Goal: Transaction & Acquisition: Purchase product/service

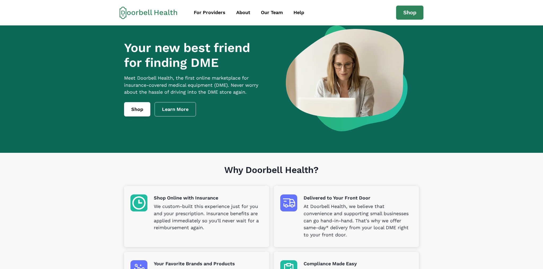
click at [137, 115] on link "Shop" at bounding box center [137, 109] width 26 height 14
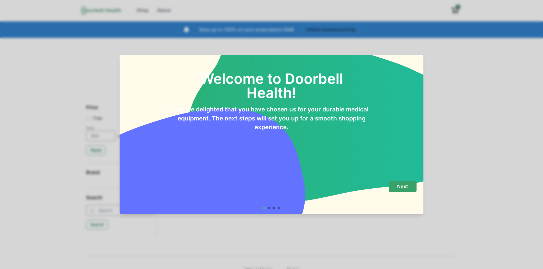
click at [399, 186] on p "Next" at bounding box center [402, 186] width 11 height 6
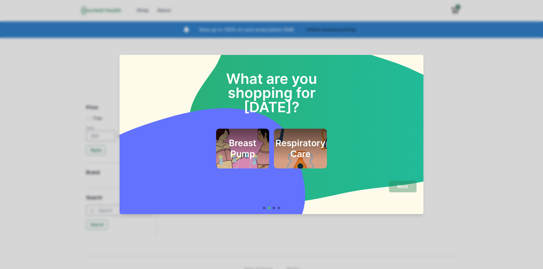
click at [477, 158] on div "What are you shopping for [DATE]? Breast Pump Respiratory Care Next" at bounding box center [271, 134] width 543 height 269
click at [303, 138] on h2 "Respiratory Care" at bounding box center [300, 148] width 50 height 21
click at [401, 187] on p "Next" at bounding box center [402, 186] width 11 height 6
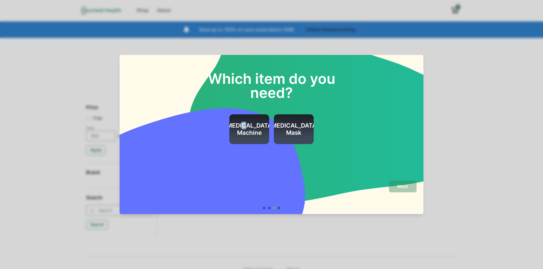
click at [240, 130] on h2 "[MEDICAL_DATA] Machine" at bounding box center [249, 129] width 50 height 14
click at [410, 187] on button "Next" at bounding box center [403, 187] width 28 height 12
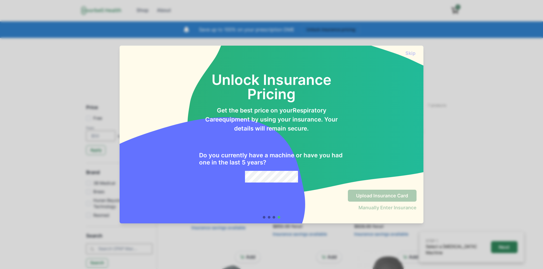
click at [492, 142] on div "Skip Unlock Insurance Pricing Get the best price on your Respiratory Care equip…" at bounding box center [271, 134] width 543 height 269
